Goal: Task Accomplishment & Management: Manage account settings

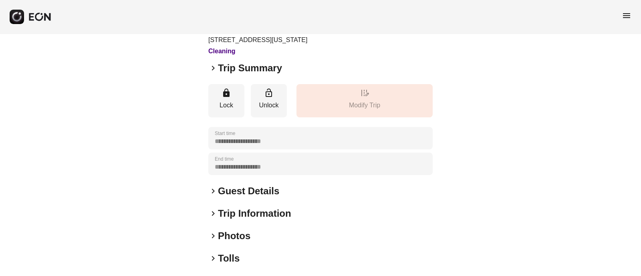
scroll to position [100, 0]
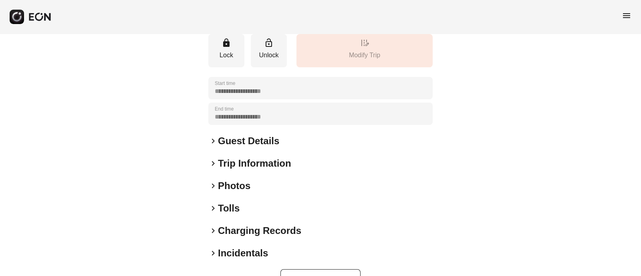
drag, startPoint x: 214, startPoint y: 181, endPoint x: 215, endPoint y: 186, distance: 5.2
click at [214, 181] on span "keyboard_arrow_right" at bounding box center [213, 186] width 10 height 10
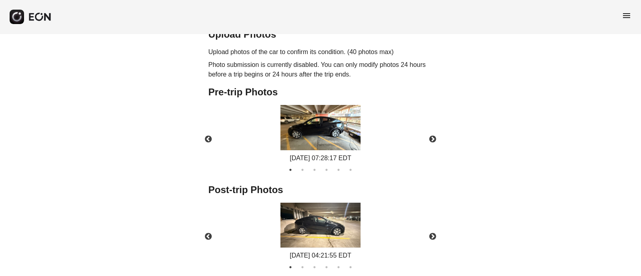
scroll to position [286, 0]
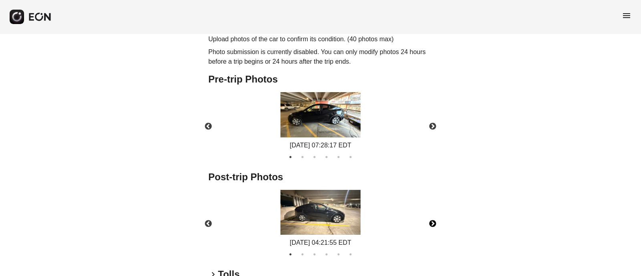
click at [433, 221] on button "Next" at bounding box center [433, 224] width 28 height 28
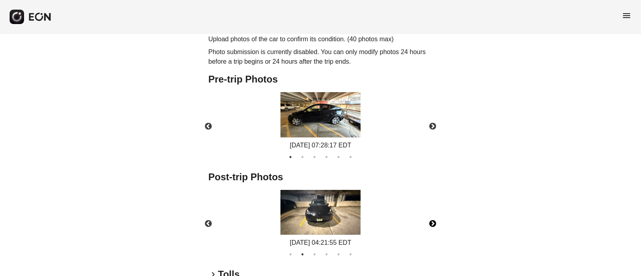
click at [433, 221] on button "Next" at bounding box center [433, 224] width 28 height 28
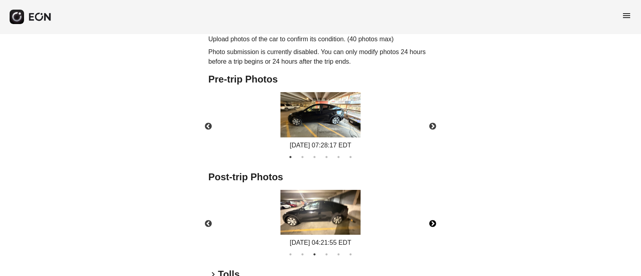
click at [433, 221] on button "Next" at bounding box center [433, 224] width 28 height 28
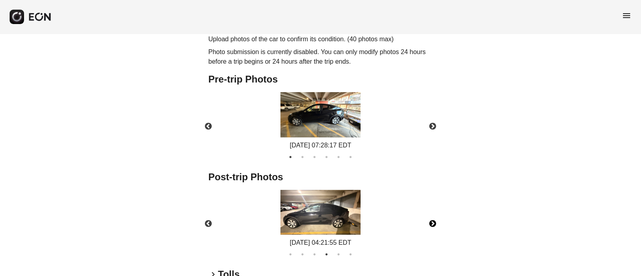
click at [433, 221] on button "Next" at bounding box center [433, 224] width 28 height 28
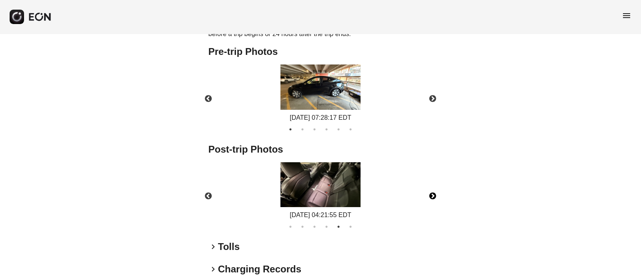
scroll to position [336, 0]
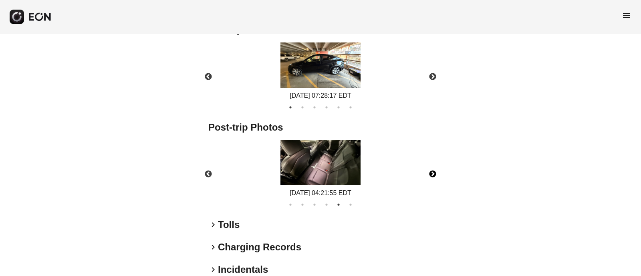
click at [433, 174] on button "Next" at bounding box center [433, 174] width 28 height 28
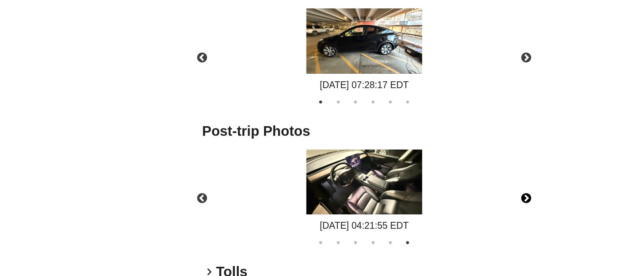
scroll to position [338, 0]
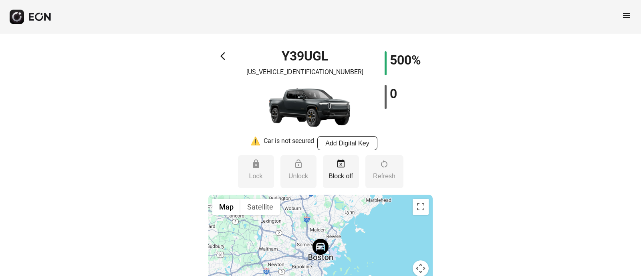
select select "**"
